Goal: Task Accomplishment & Management: Manage account settings

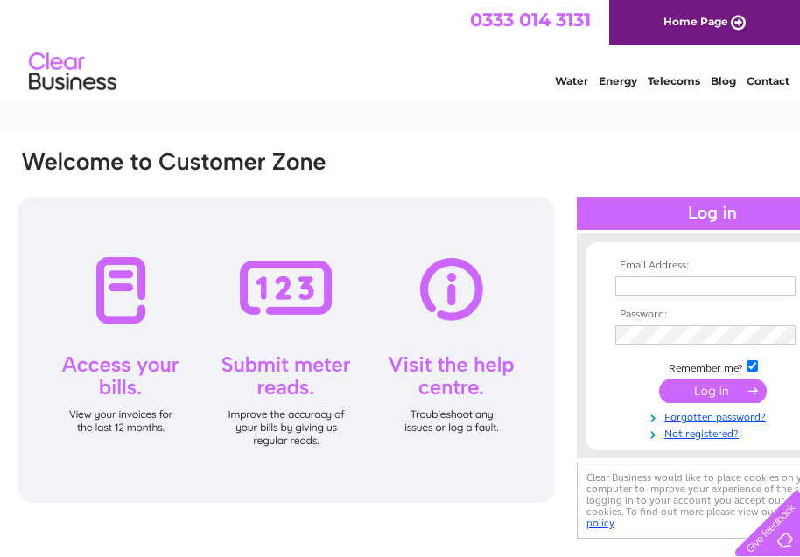
click at [122, 376] on div at bounding box center [285, 350] width 535 height 306
click at [640, 277] on input "text" at bounding box center [706, 286] width 182 height 21
type input "[EMAIL_ADDRESS][DOMAIN_NAME]"
click at [693, 396] on input "submit" at bounding box center [713, 393] width 108 height 24
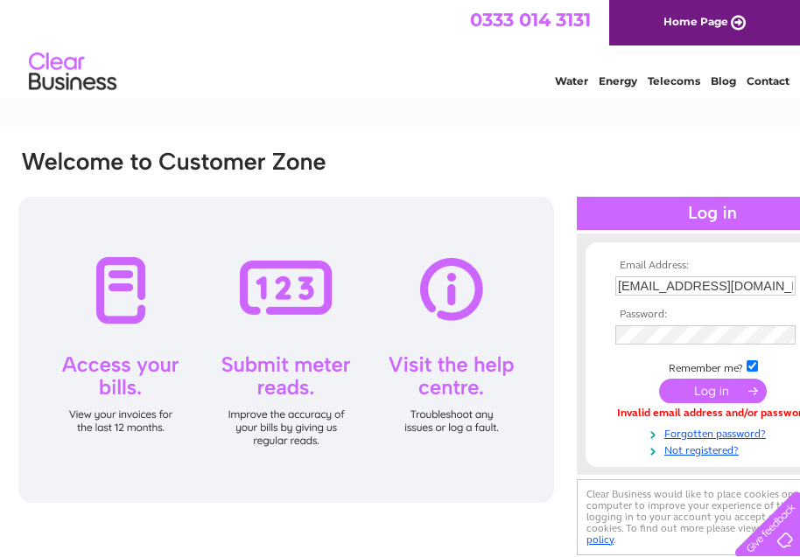
click at [730, 396] on input "submit" at bounding box center [713, 391] width 108 height 24
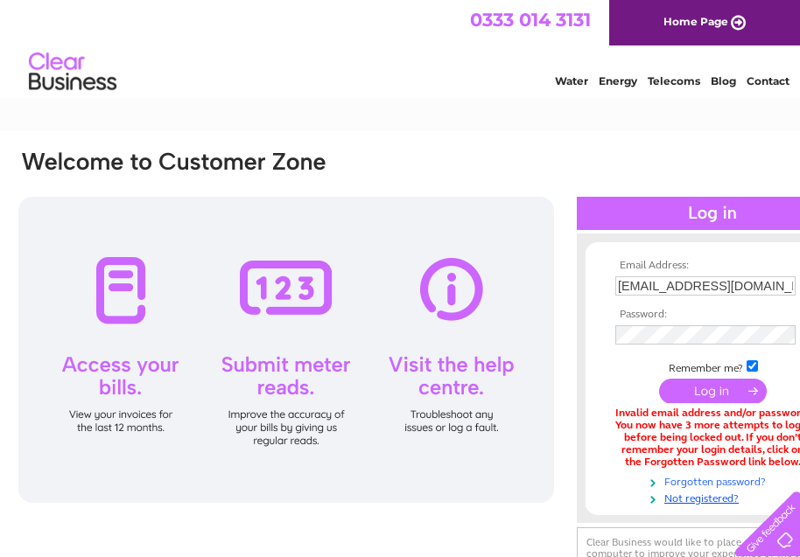
click at [728, 481] on link "Forgotten password?" at bounding box center [714, 480] width 199 height 17
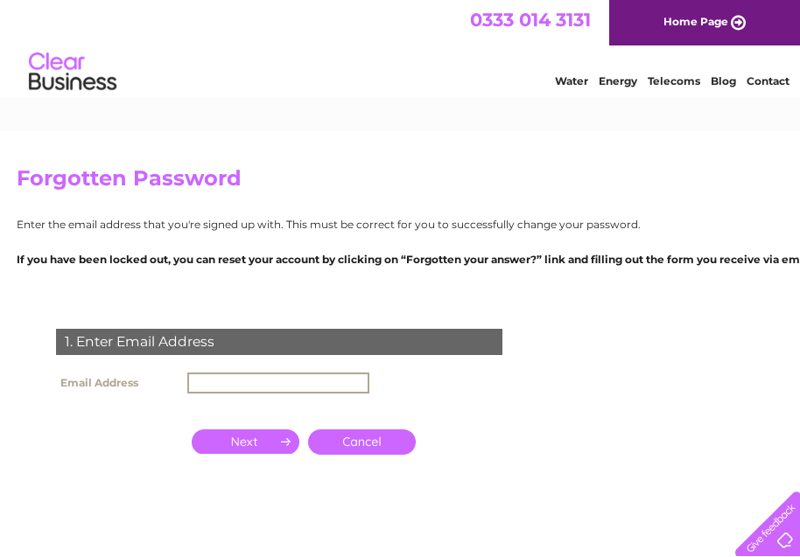
click at [206, 377] on input "text" at bounding box center [278, 383] width 182 height 21
type input "[EMAIL_ADDRESS][DOMAIN_NAME]"
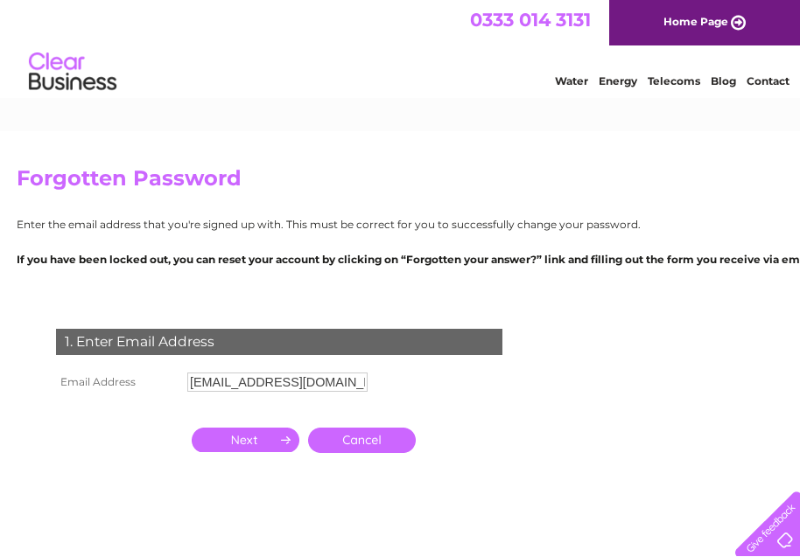
click at [287, 441] on input "button" at bounding box center [246, 440] width 108 height 24
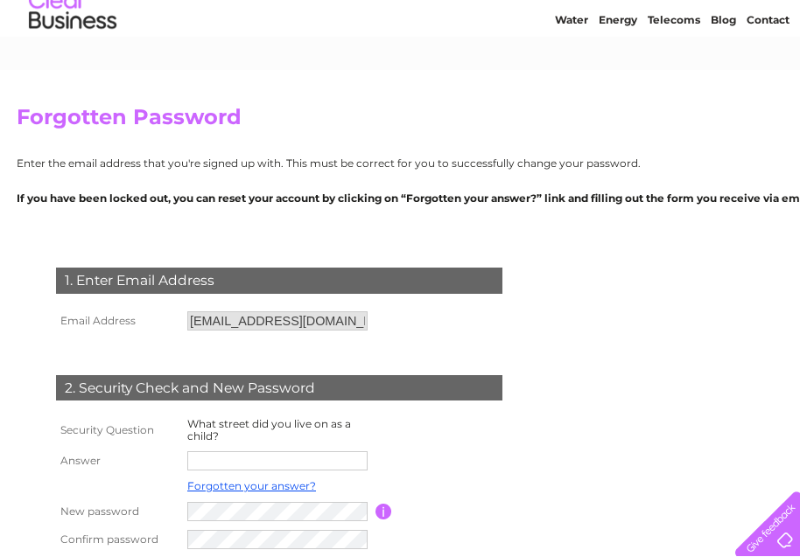
scroll to position [87, 0]
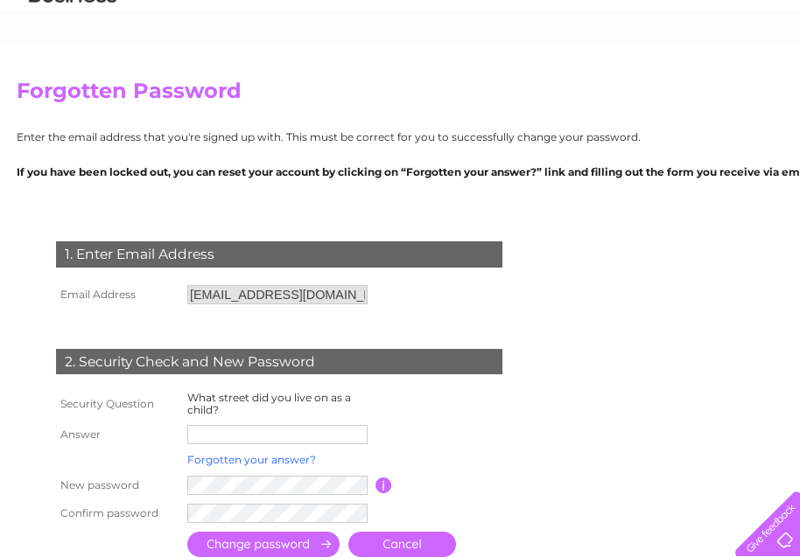
click at [286, 461] on link "Forgotten your answer?" at bounding box center [251, 459] width 129 height 13
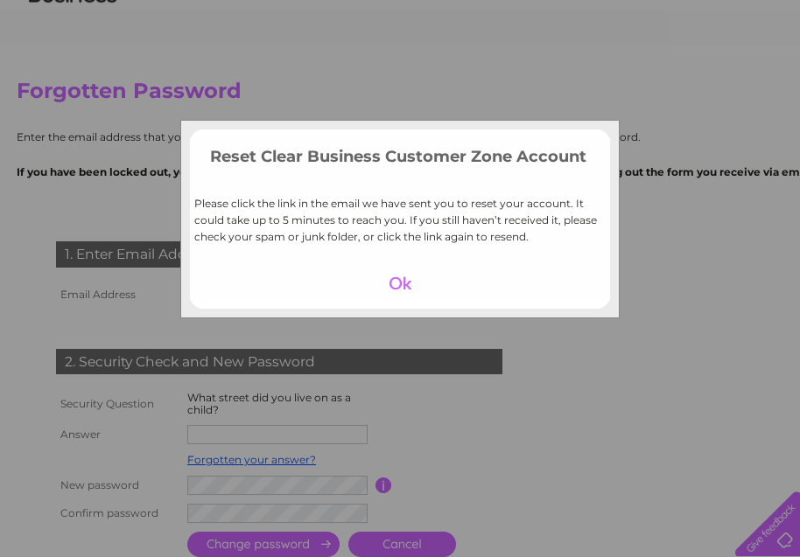
click at [379, 542] on div "Reset Clear Business Customer Zone Account Please click the link in the email w…" at bounding box center [400, 278] width 800 height 557
